Goal: Information Seeking & Learning: Check status

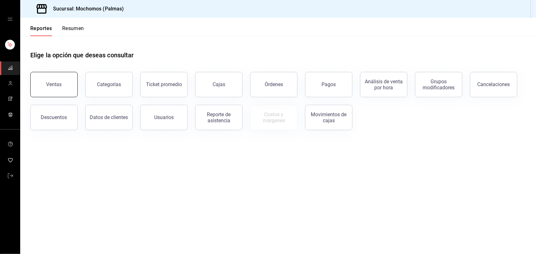
click at [61, 81] on button "Ventas" at bounding box center [53, 84] width 47 height 25
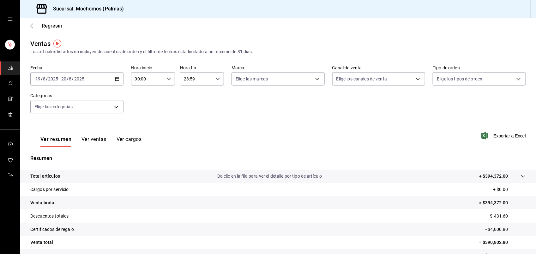
click at [116, 78] on \(Stroke\) "button" at bounding box center [116, 78] width 3 height 0
click at [59, 109] on span "Ayer" at bounding box center [60, 112] width 49 height 7
click at [167, 78] on icon "button" at bounding box center [169, 78] width 4 height 4
click at [140, 109] on span "01" at bounding box center [141, 109] width 12 height 5
type input "01:00"
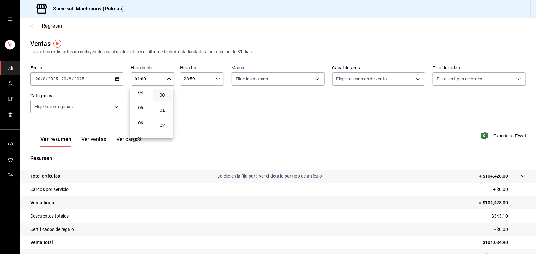
scroll to position [79, 0]
click at [138, 105] on span "06" at bounding box center [141, 106] width 12 height 5
type input "06:00"
click at [222, 110] on div at bounding box center [268, 127] width 536 height 254
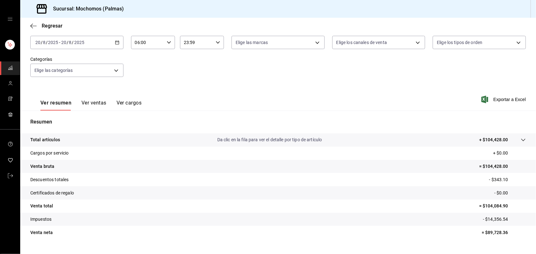
scroll to position [49, 0]
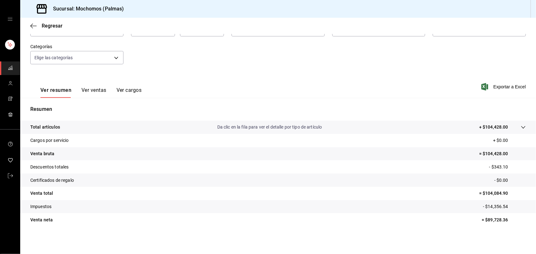
click at [521, 128] on icon at bounding box center [523, 127] width 5 height 5
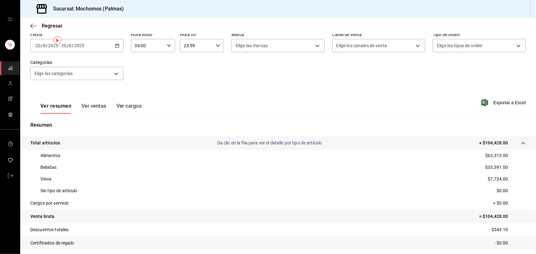
scroll to position [0, 0]
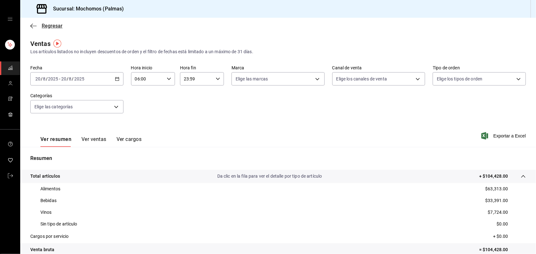
click at [54, 28] on span "Regresar" at bounding box center [52, 26] width 21 height 6
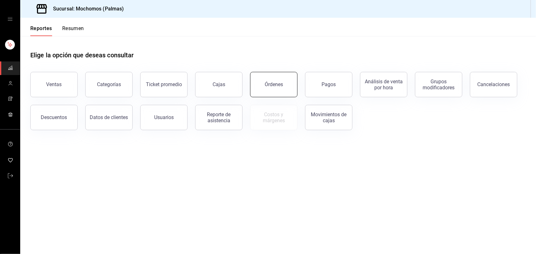
click at [271, 87] on button "Órdenes" at bounding box center [273, 84] width 47 height 25
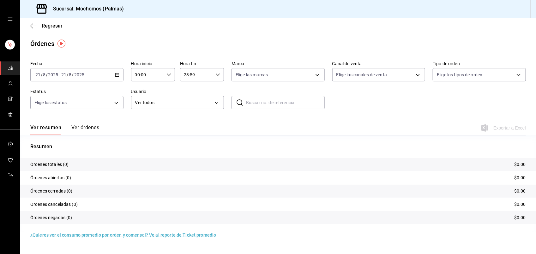
click at [113, 75] on div "[DATE] [DATE] - [DATE] [DATE]" at bounding box center [76, 74] width 93 height 13
click at [75, 111] on span "Ayer" at bounding box center [60, 108] width 49 height 7
click at [168, 75] on icon "button" at bounding box center [169, 74] width 4 height 4
click at [143, 103] on span "01" at bounding box center [142, 105] width 12 height 5
type input "01:00"
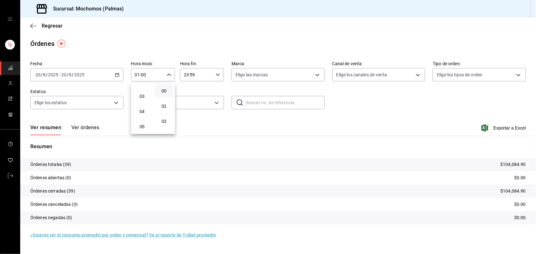
scroll to position [47, 0]
click at [141, 132] on span "06" at bounding box center [142, 134] width 12 height 5
type input "06:00"
click at [220, 119] on div at bounding box center [268, 127] width 536 height 254
click at [52, 25] on span "Regresar" at bounding box center [52, 26] width 21 height 6
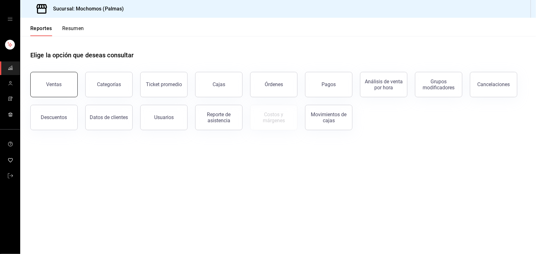
click at [55, 82] on div "Ventas" at bounding box center [53, 84] width 15 height 6
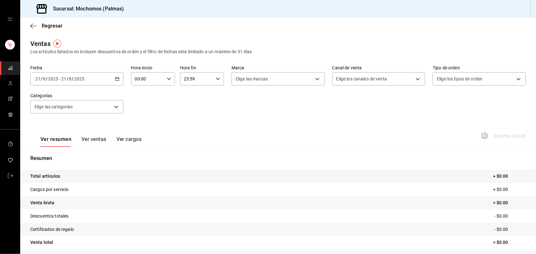
click at [117, 79] on icon "button" at bounding box center [117, 78] width 4 height 4
click at [75, 111] on span "Ayer" at bounding box center [60, 112] width 49 height 7
click at [167, 79] on icon "button" at bounding box center [169, 78] width 4 height 4
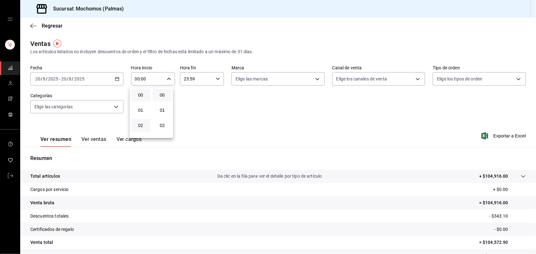
click at [136, 127] on button "02" at bounding box center [140, 125] width 19 height 13
type input "02:00"
click at [141, 92] on span "05" at bounding box center [141, 91] width 12 height 5
type input "05:00"
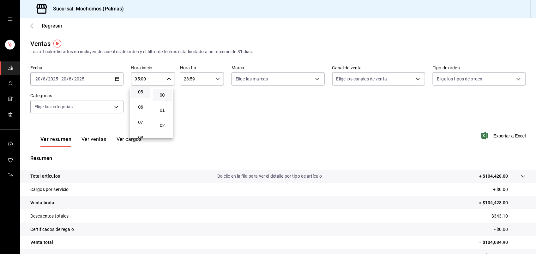
click at [319, 139] on div at bounding box center [268, 127] width 536 height 254
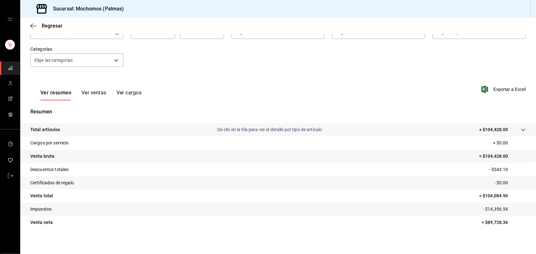
scroll to position [47, 0]
click at [521, 130] on icon at bounding box center [523, 128] width 5 height 5
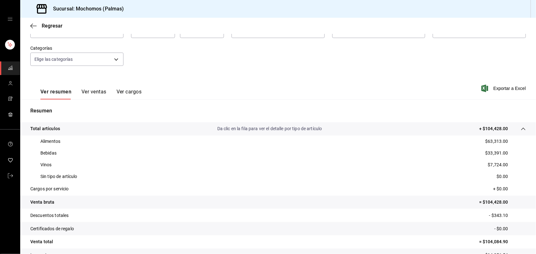
click at [100, 92] on button "Ver ventas" at bounding box center [94, 94] width 25 height 11
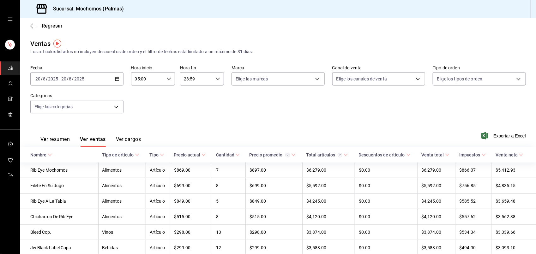
click at [49, 154] on icon at bounding box center [50, 154] width 4 height 4
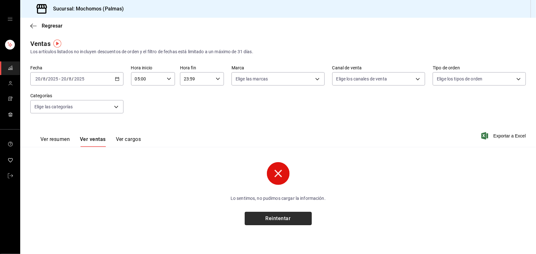
click at [262, 217] on button "Reintentar" at bounding box center [278, 217] width 67 height 13
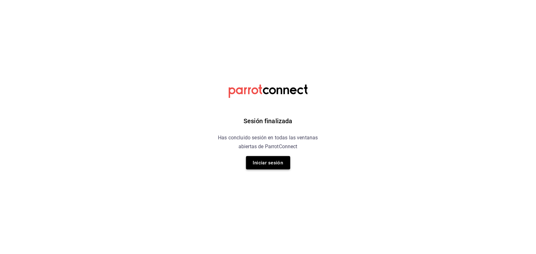
click at [271, 164] on button "Iniciar sesión" at bounding box center [268, 162] width 44 height 13
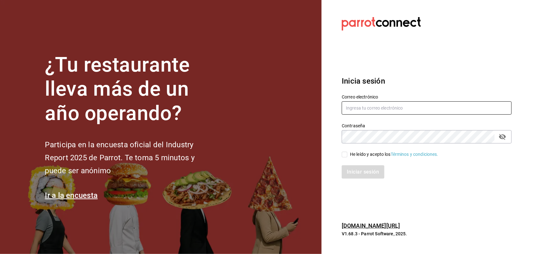
type input "antonio.hernandez@grupocosteno.com"
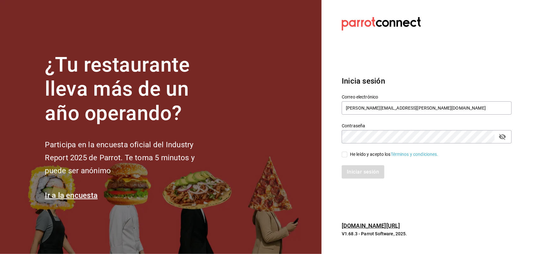
click at [345, 155] on input "He leído y acepto los Términos y condiciones." at bounding box center [345, 154] width 6 height 6
checkbox input "true"
click at [356, 169] on button "Iniciar sesión" at bounding box center [363, 171] width 43 height 13
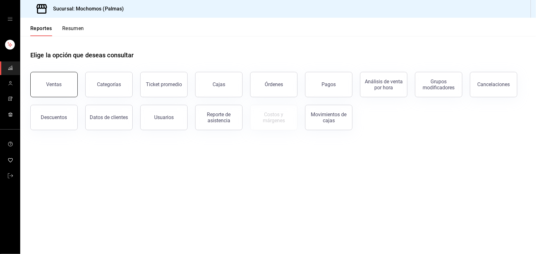
click at [60, 86] on div "Ventas" at bounding box center [53, 84] width 15 height 6
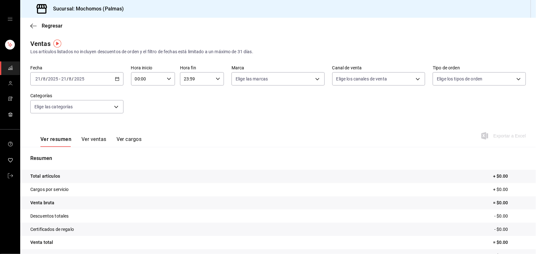
click at [86, 81] on div "[DATE] [DATE] - [DATE] [DATE]" at bounding box center [76, 78] width 93 height 13
click at [61, 109] on span "Ayer" at bounding box center [60, 112] width 49 height 7
click at [167, 78] on \(Stroke\) "button" at bounding box center [169, 78] width 4 height 2
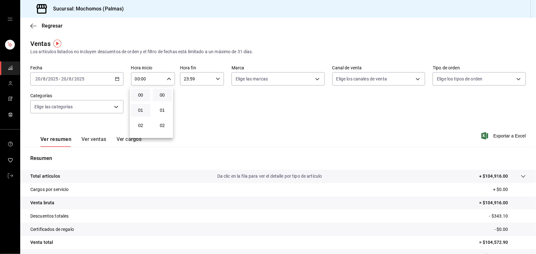
click at [143, 107] on button "01" at bounding box center [140, 110] width 19 height 13
type input "01:00"
click at [143, 107] on span "05" at bounding box center [141, 107] width 12 height 5
type input "05:00"
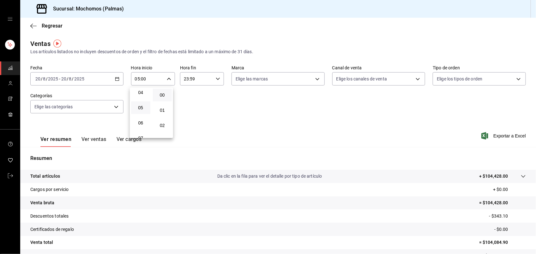
click at [274, 135] on div at bounding box center [268, 127] width 536 height 254
click at [521, 175] on icon at bounding box center [523, 176] width 5 height 5
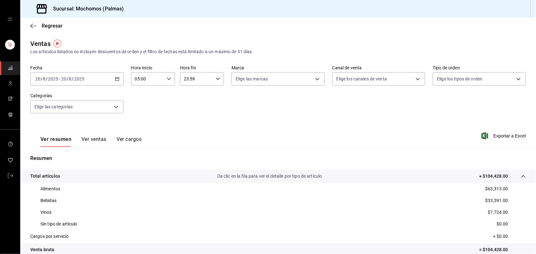
click at [99, 137] on button "Ver ventas" at bounding box center [94, 141] width 25 height 11
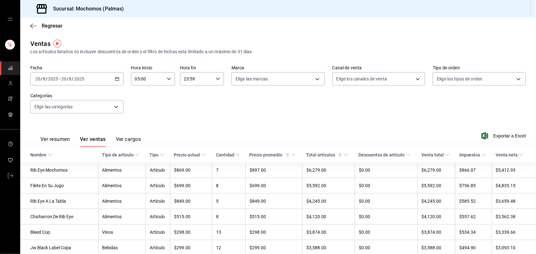
click at [48, 154] on icon at bounding box center [50, 154] width 4 height 4
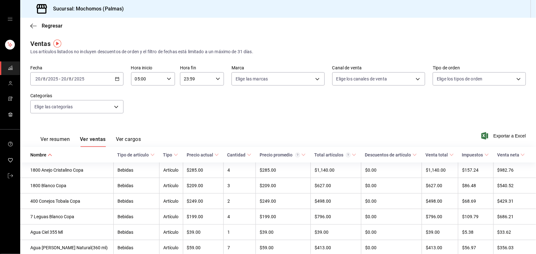
click at [247, 156] on icon at bounding box center [249, 154] width 4 height 4
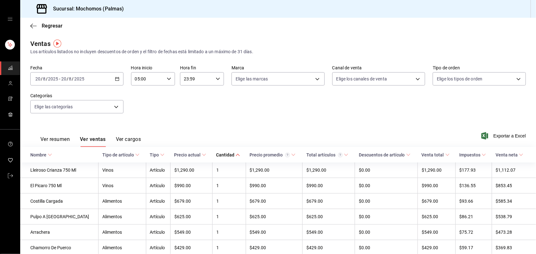
click at [236, 156] on icon at bounding box center [238, 154] width 4 height 4
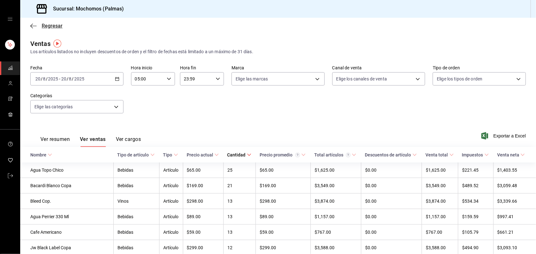
click at [54, 27] on span "Regresar" at bounding box center [52, 26] width 21 height 6
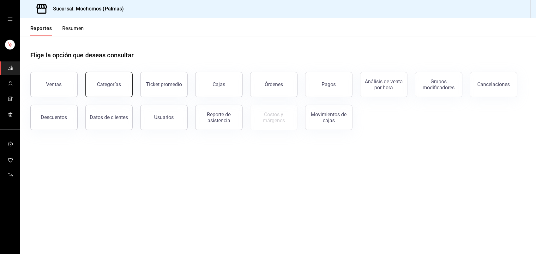
click at [102, 84] on div "Categorías" at bounding box center [109, 84] width 24 height 6
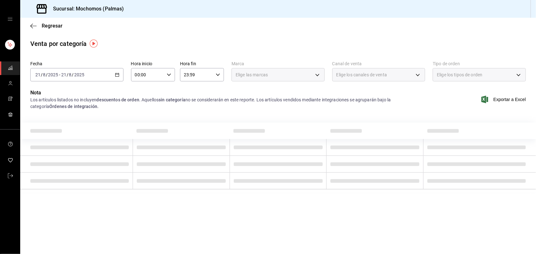
click at [117, 74] on icon "button" at bounding box center [117, 74] width 4 height 4
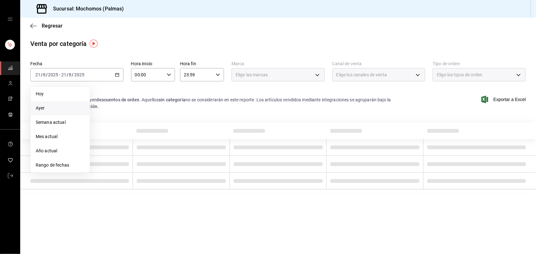
click at [73, 106] on span "Ayer" at bounding box center [60, 108] width 49 height 7
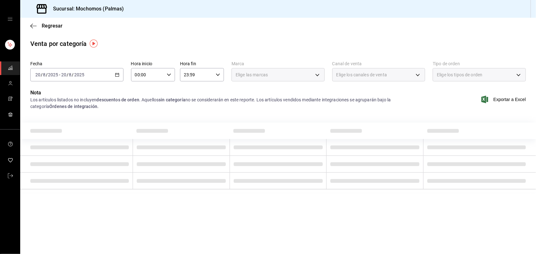
click at [171, 73] on icon "button" at bounding box center [169, 74] width 4 height 4
click at [144, 105] on span "01" at bounding box center [142, 105] width 12 height 5
type input "01:00"
click at [143, 103] on span "05" at bounding box center [142, 103] width 12 height 5
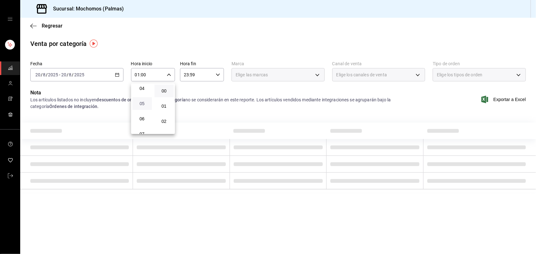
type input "05:00"
click at [284, 234] on div at bounding box center [268, 127] width 536 height 254
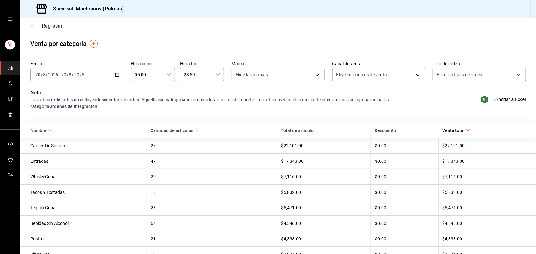
click at [55, 27] on span "Regresar" at bounding box center [52, 26] width 21 height 6
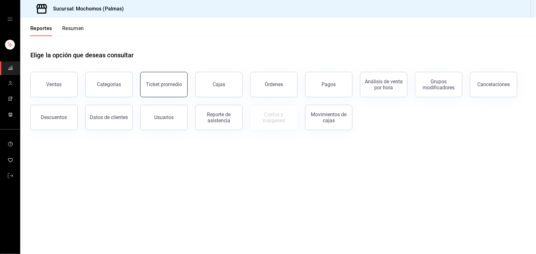
click at [152, 80] on button "Ticket promedio" at bounding box center [163, 84] width 47 height 25
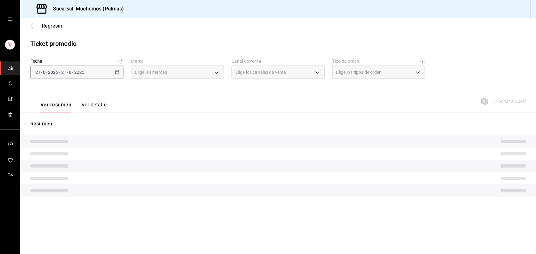
type input "70f98016-ab90-4f26-81e6-ab4884d8d8a0"
type input "PARROT,UBER_EATS,RAPPI,DIDI_FOOD,ONLINE"
type input "1406dacc-122d-474b-a961-72adf1b142d8,23052771-8e1b-43e3-b7da-1a661d939937,EXTER…"
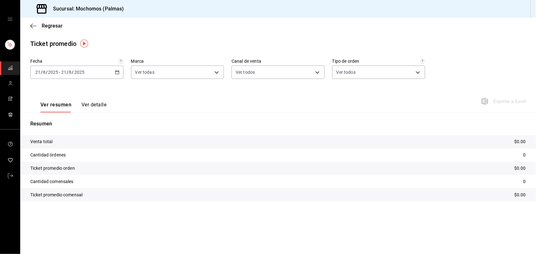
click at [114, 71] on div "[DATE] [DATE] - [DATE] [DATE]" at bounding box center [76, 71] width 93 height 13
click at [60, 105] on span "Ayer" at bounding box center [60, 105] width 49 height 7
click at [55, 27] on span "Regresar" at bounding box center [52, 26] width 21 height 6
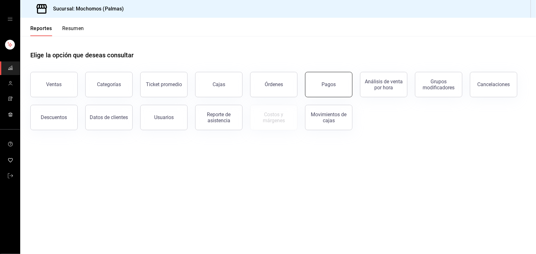
click at [318, 85] on button "Pagos" at bounding box center [328, 84] width 47 height 25
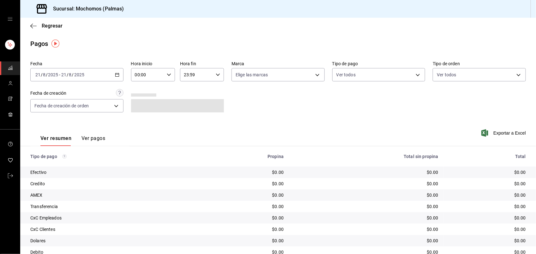
click at [117, 73] on icon "button" at bounding box center [117, 74] width 4 height 4
click at [54, 111] on span "Ayer" at bounding box center [60, 108] width 49 height 7
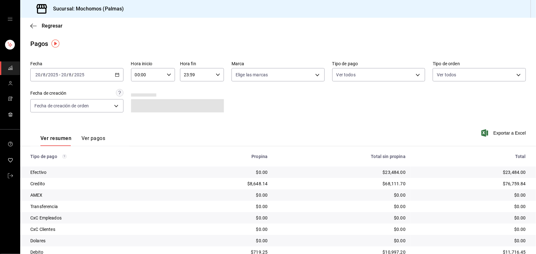
click at [168, 74] on icon "button" at bounding box center [169, 74] width 4 height 4
click at [141, 105] on span "01" at bounding box center [141, 105] width 12 height 5
type input "01:00"
click at [141, 105] on button "05" at bounding box center [140, 103] width 19 height 13
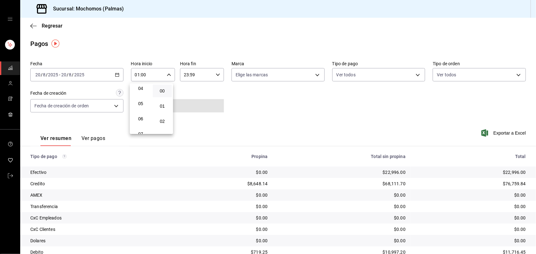
type input "05:00"
click at [338, 125] on div at bounding box center [268, 127] width 536 height 254
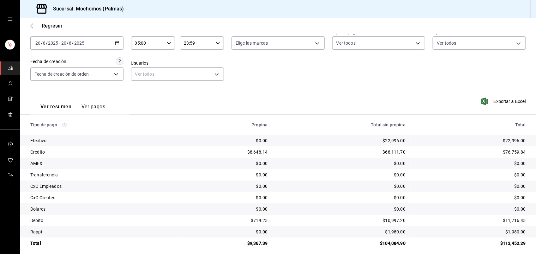
scroll to position [37, 0]
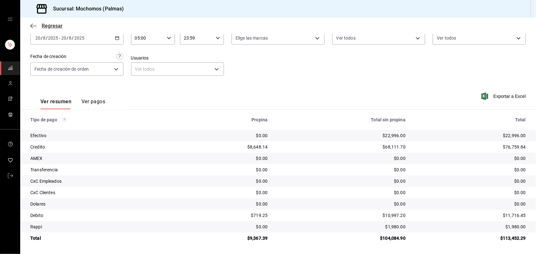
click at [51, 27] on span "Regresar" at bounding box center [52, 26] width 21 height 6
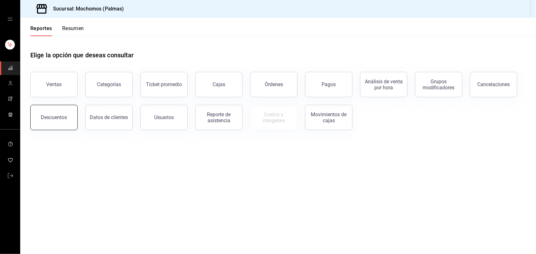
click at [58, 117] on div "Descuentos" at bounding box center [54, 117] width 26 height 6
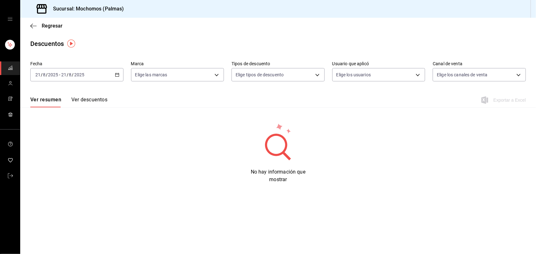
click at [117, 72] on icon "button" at bounding box center [117, 74] width 4 height 4
click at [72, 103] on li "Ayer" at bounding box center [60, 108] width 59 height 14
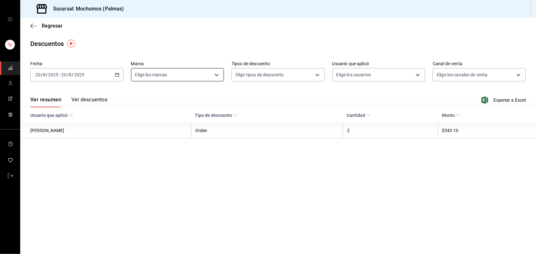
click at [216, 75] on body "Sucursal: Mochomos (Palmas) Regresar Descuentos Fecha [DATE] [DATE] - [DATE] [D…" at bounding box center [268, 127] width 536 height 254
click at [135, 123] on input "checkbox" at bounding box center [138, 121] width 6 height 6
checkbox input "true"
type input "70f98016-ab90-4f26-81e6-ab4884d8d8a0"
checkbox input "true"
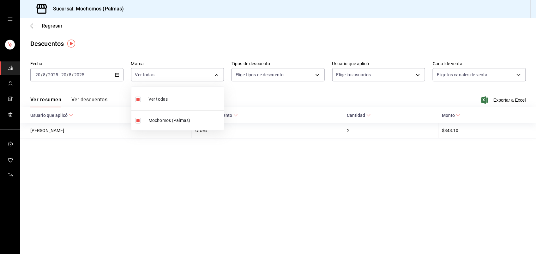
click at [308, 94] on div at bounding box center [268, 127] width 536 height 254
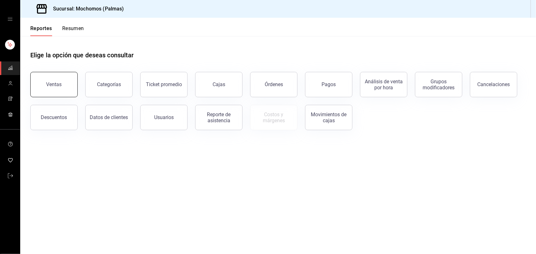
click at [62, 83] on button "Ventas" at bounding box center [53, 84] width 47 height 25
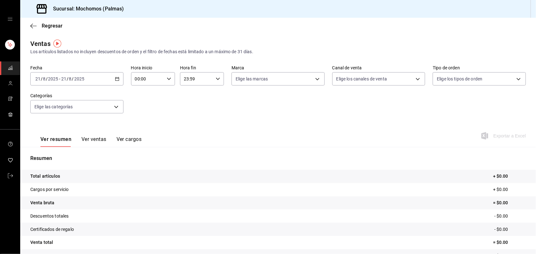
click at [111, 76] on div "[DATE] [DATE] - [DATE] [DATE]" at bounding box center [76, 78] width 93 height 13
click at [61, 113] on span "Ayer" at bounding box center [60, 112] width 49 height 7
click at [167, 76] on icon "button" at bounding box center [169, 78] width 4 height 4
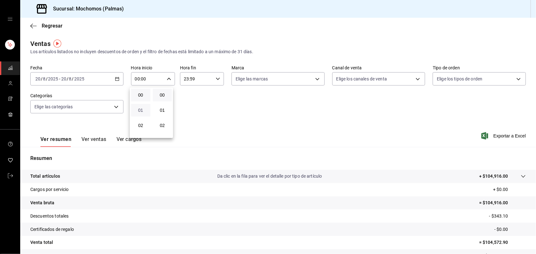
click at [141, 108] on span "01" at bounding box center [141, 109] width 12 height 5
type input "01:00"
click at [143, 106] on span "05" at bounding box center [141, 107] width 12 height 5
type input "05:00"
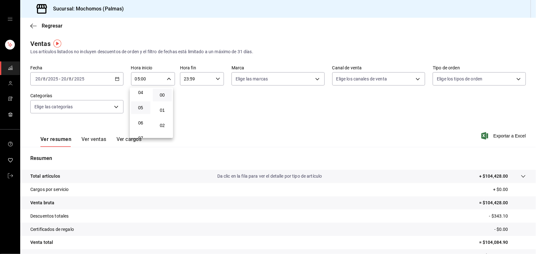
click at [209, 145] on div at bounding box center [268, 127] width 536 height 254
click at [95, 139] on button "Ver ventas" at bounding box center [94, 141] width 25 height 11
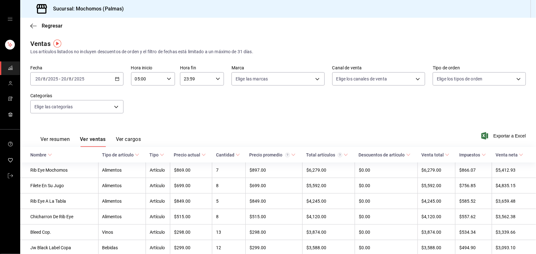
click at [150, 152] on div "Tipo" at bounding box center [154, 154] width 9 height 5
click at [136, 154] on \(Stroke\) at bounding box center [137, 155] width 4 height 2
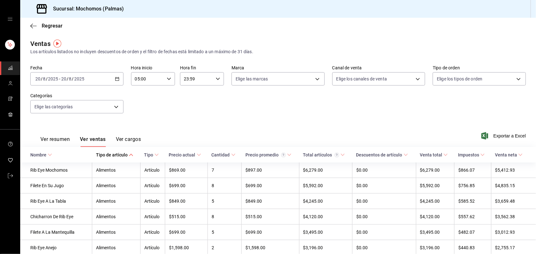
click at [136, 154] on th "Tipo de artículo" at bounding box center [116, 154] width 48 height 15
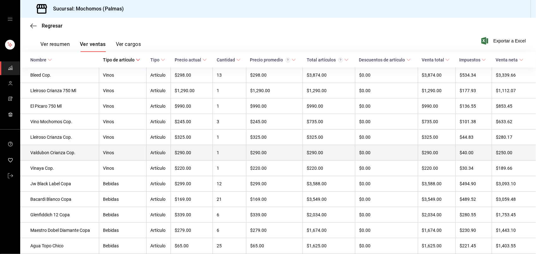
scroll to position [79, 0]
